Goal: Transaction & Acquisition: Purchase product/service

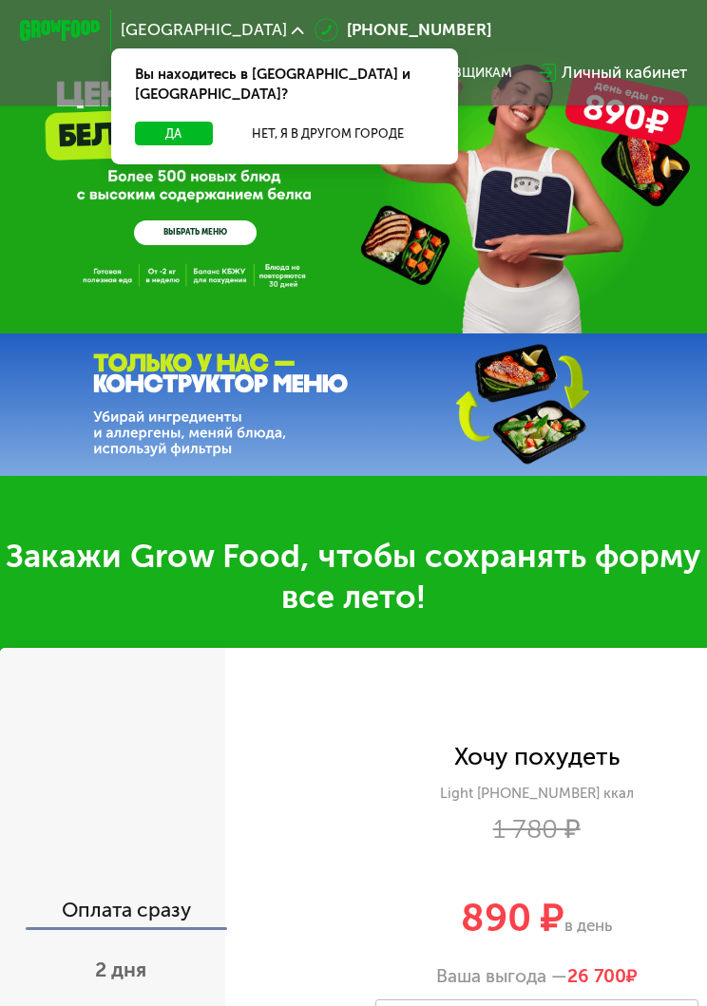
click at [296, 122] on button "Нет, я в другом городе" at bounding box center [326, 134] width 213 height 25
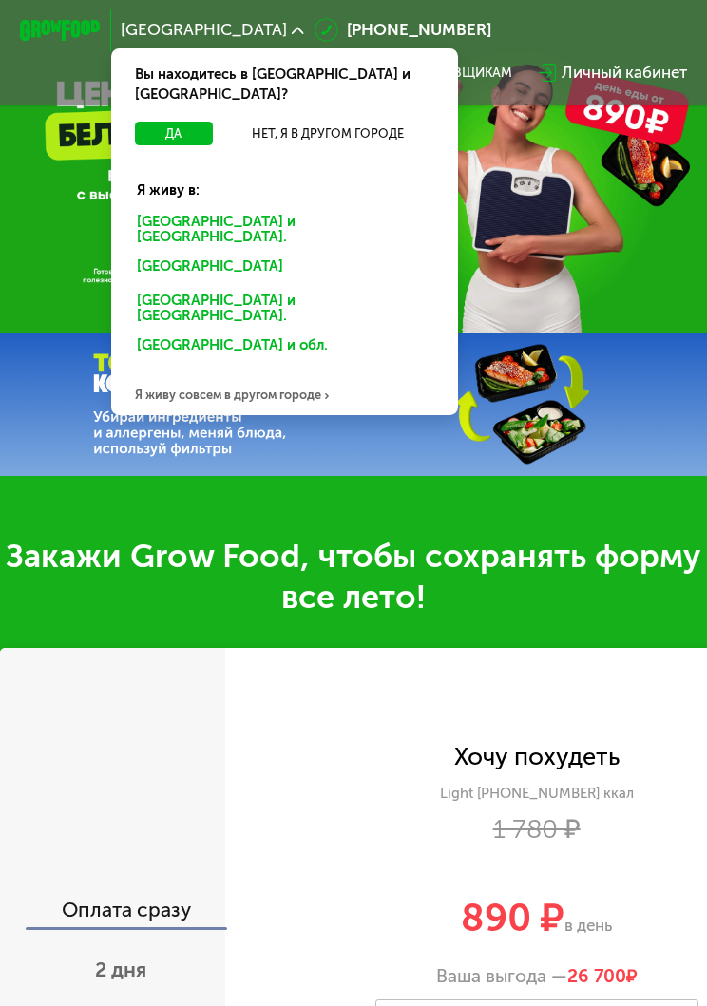
click at [166, 254] on div "[GEOGRAPHIC_DATA] и [GEOGRAPHIC_DATA]." at bounding box center [280, 270] width 315 height 32
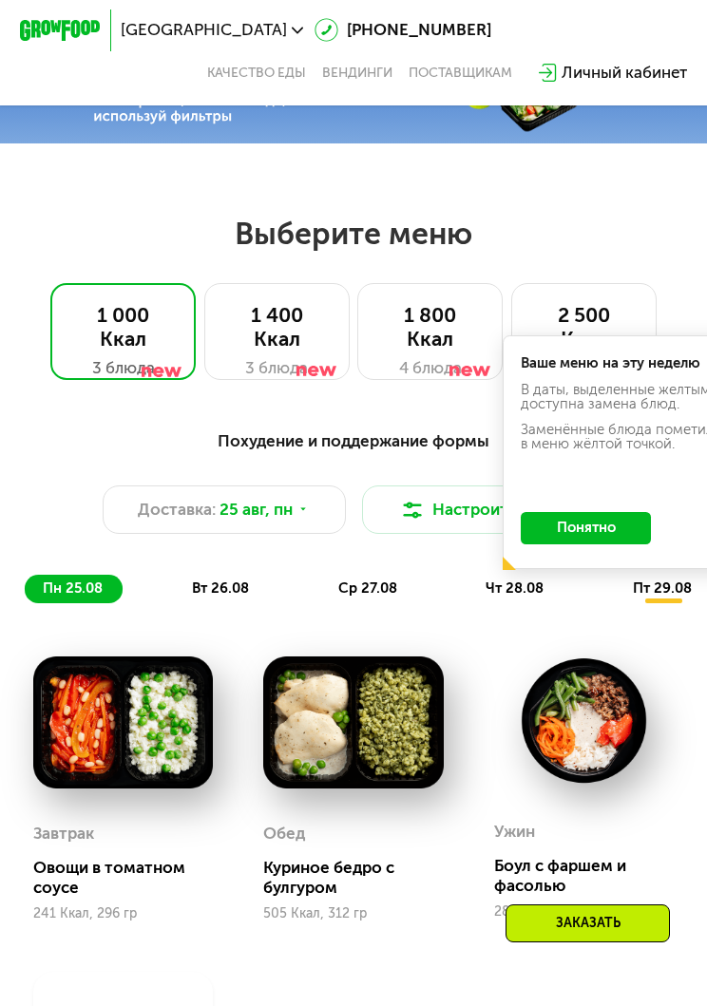
scroll to position [331, 0]
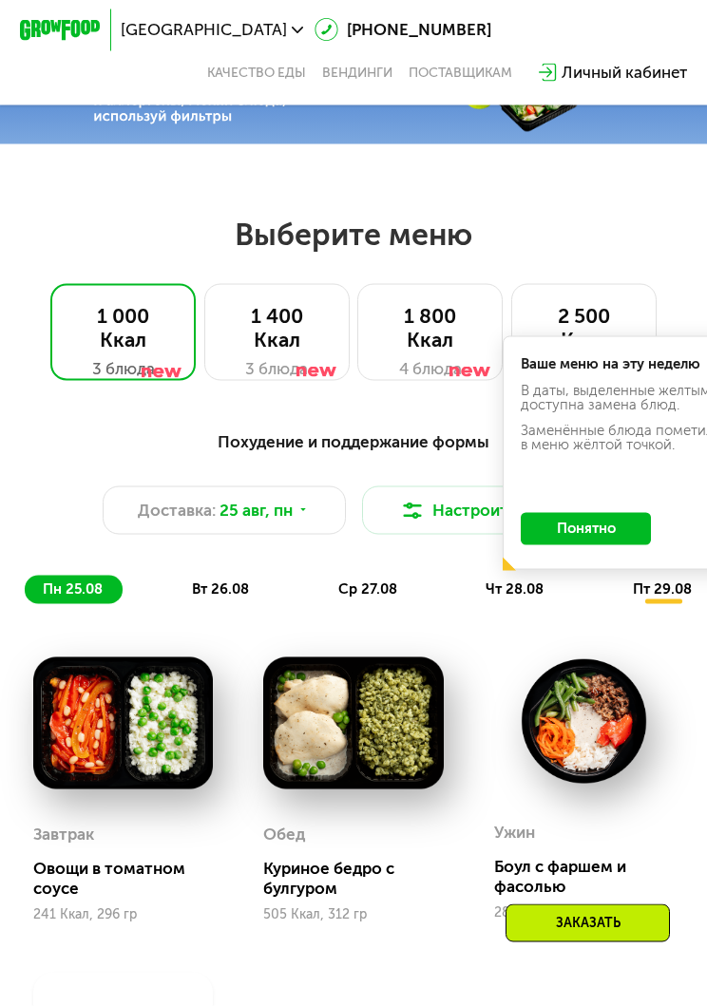
click at [556, 535] on button "Понятно" at bounding box center [584, 529] width 129 height 32
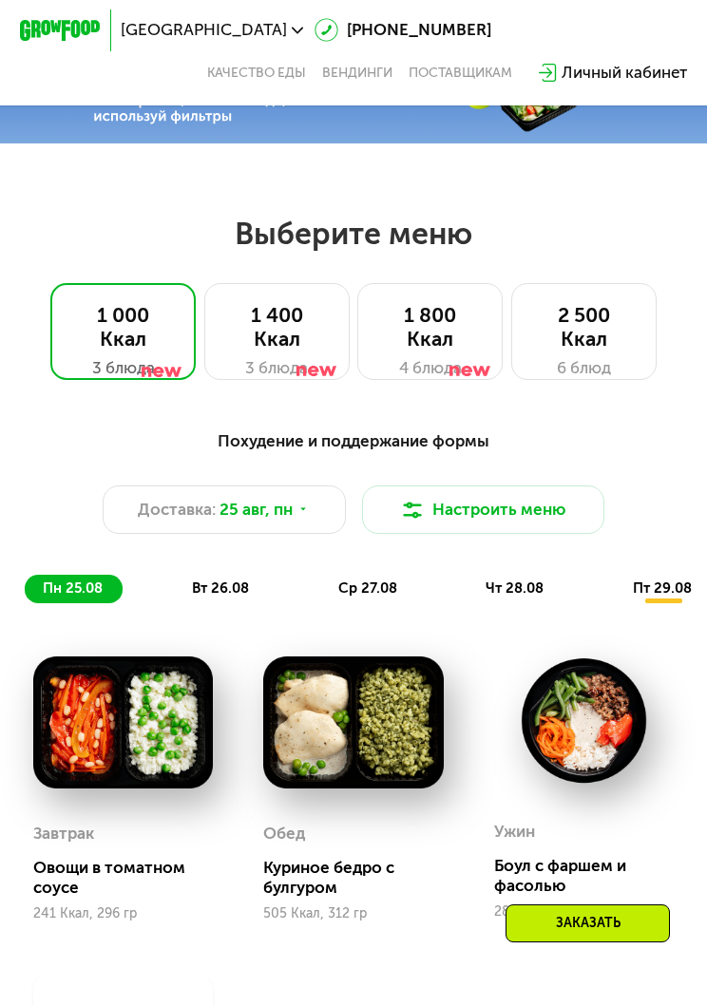
click at [412, 350] on div "1 800 Ккал" at bounding box center [431, 328] width 104 height 48
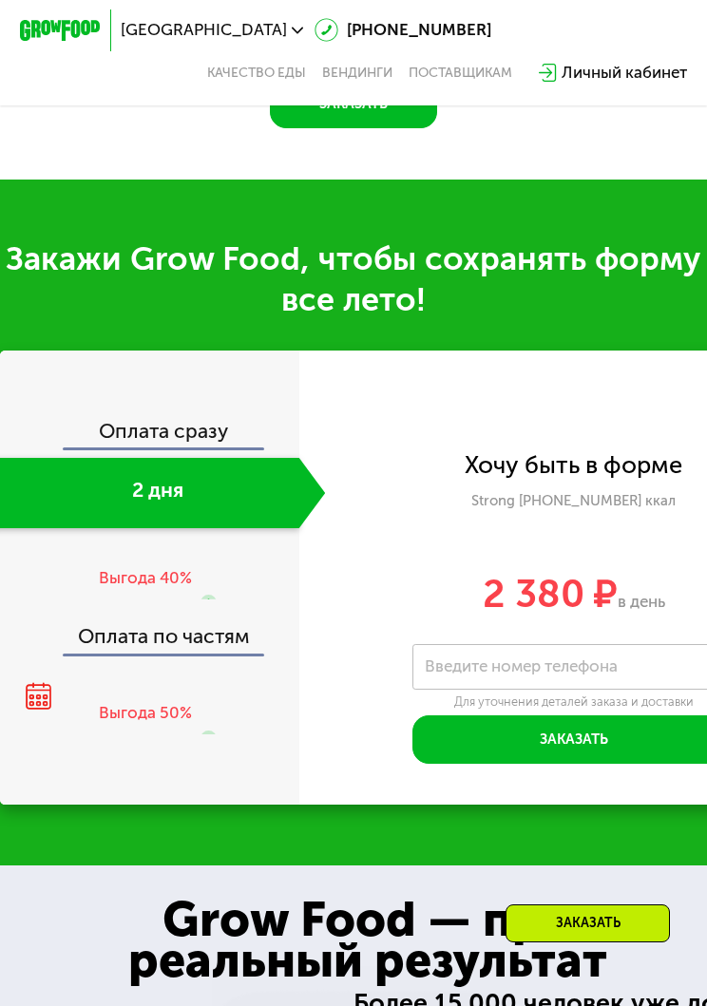
scroll to position [1566, 0]
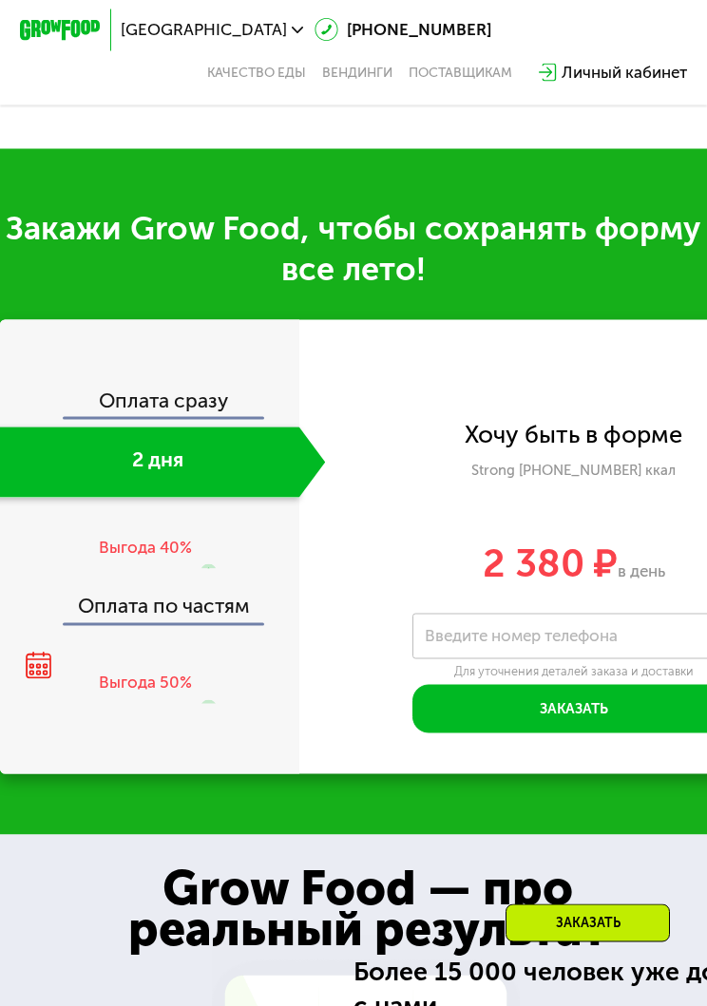
click at [77, 487] on div "2 дня" at bounding box center [144, 462] width 309 height 70
click at [69, 477] on div "2 дня" at bounding box center [144, 462] width 309 height 70
click at [177, 488] on div "2 дня" at bounding box center [144, 462] width 309 height 70
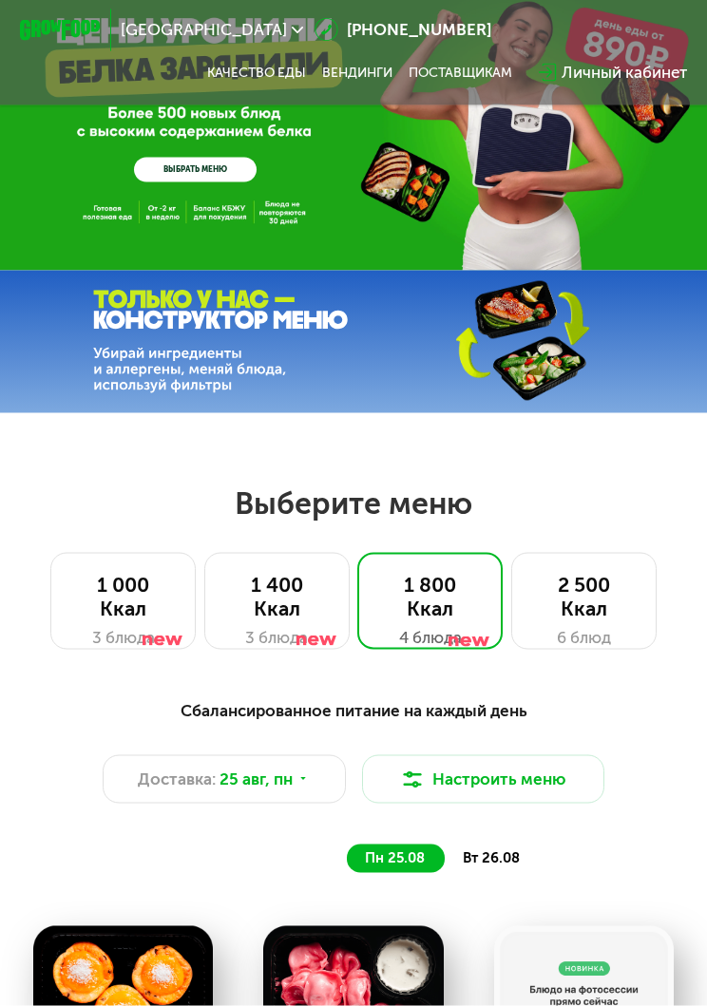
scroll to position [0, 0]
